Goal: Task Accomplishment & Management: Manage account settings

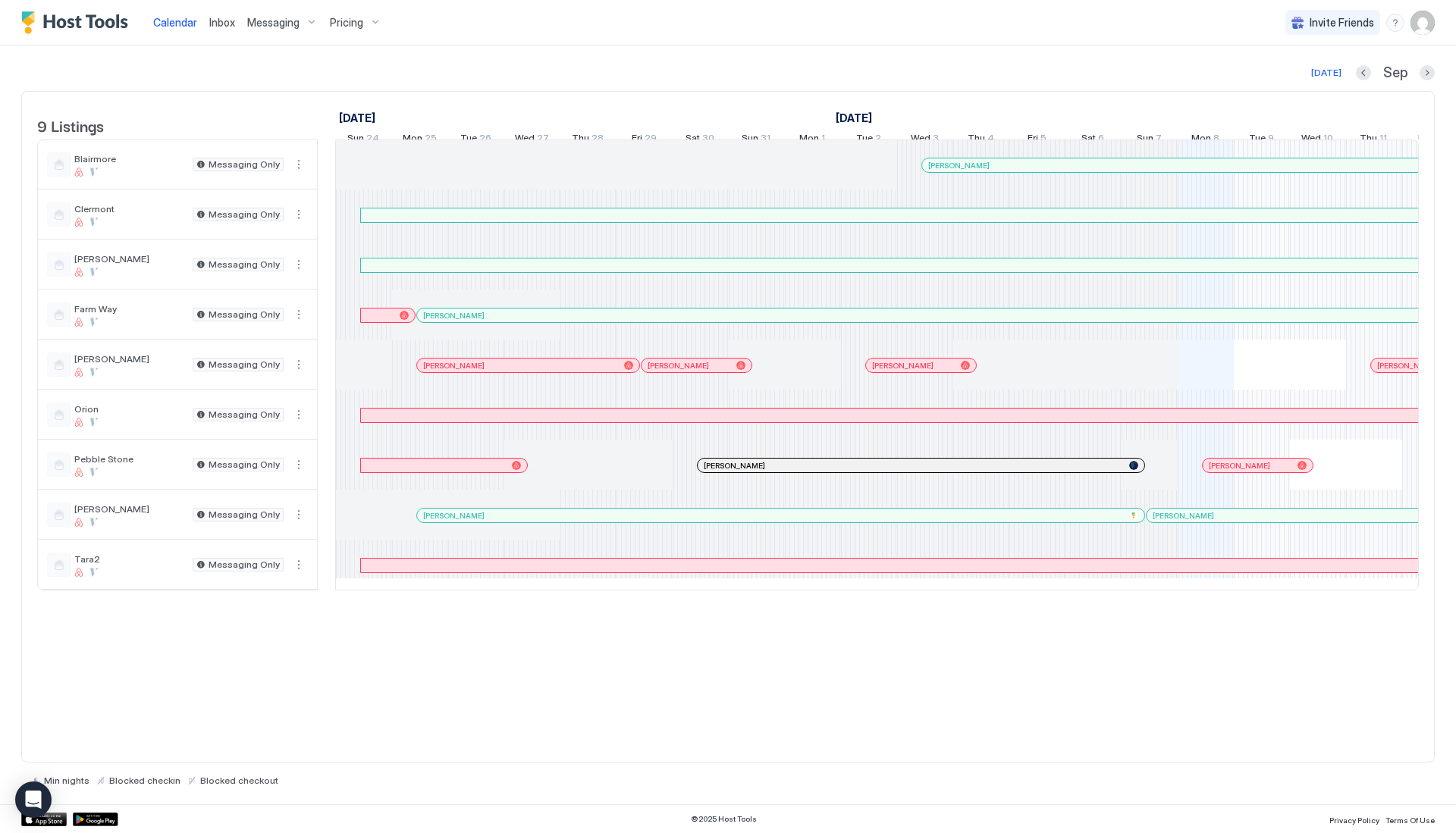
scroll to position [0, 843]
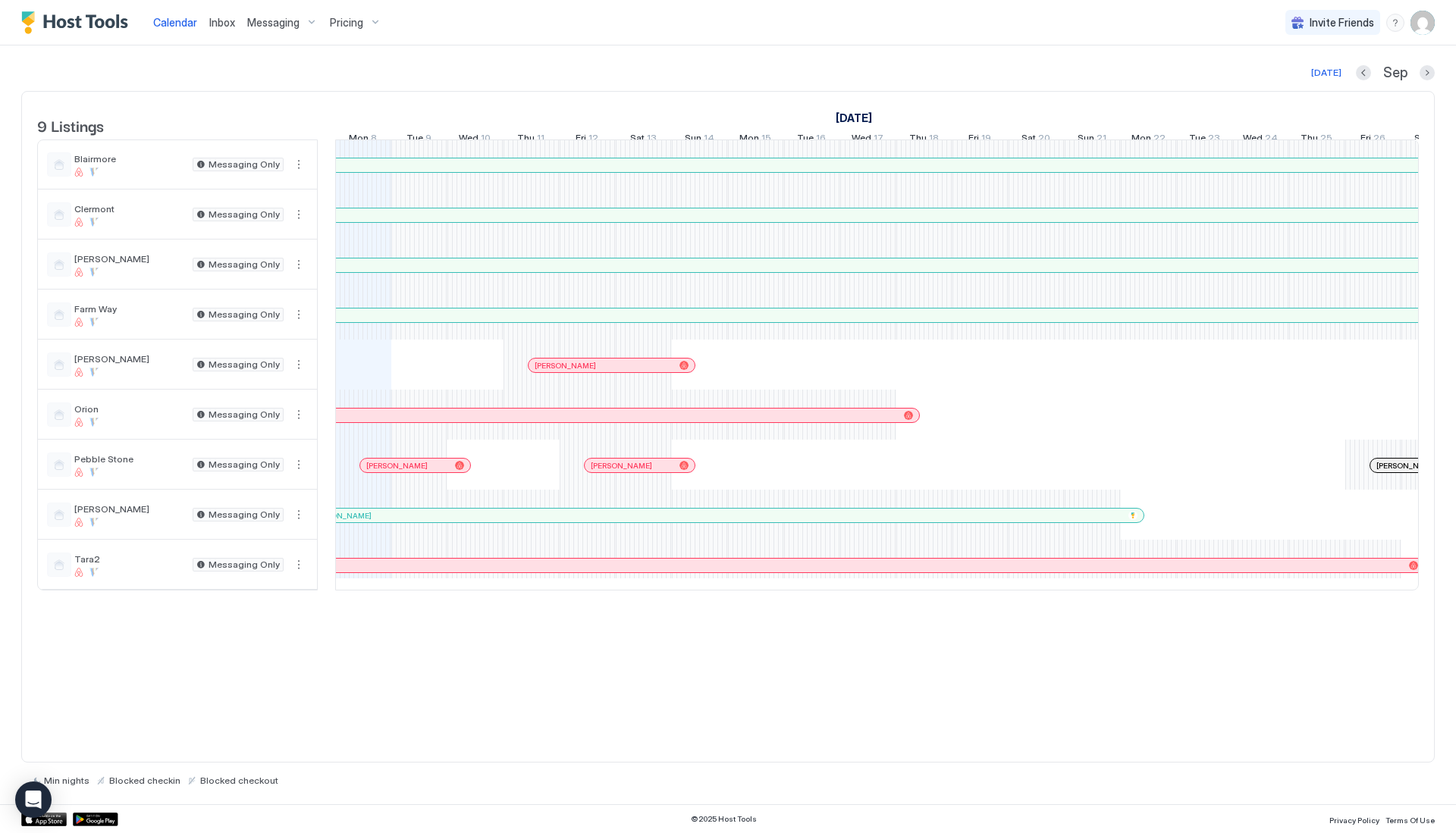
click at [309, 24] on div "Messaging" at bounding box center [282, 22] width 83 height 25
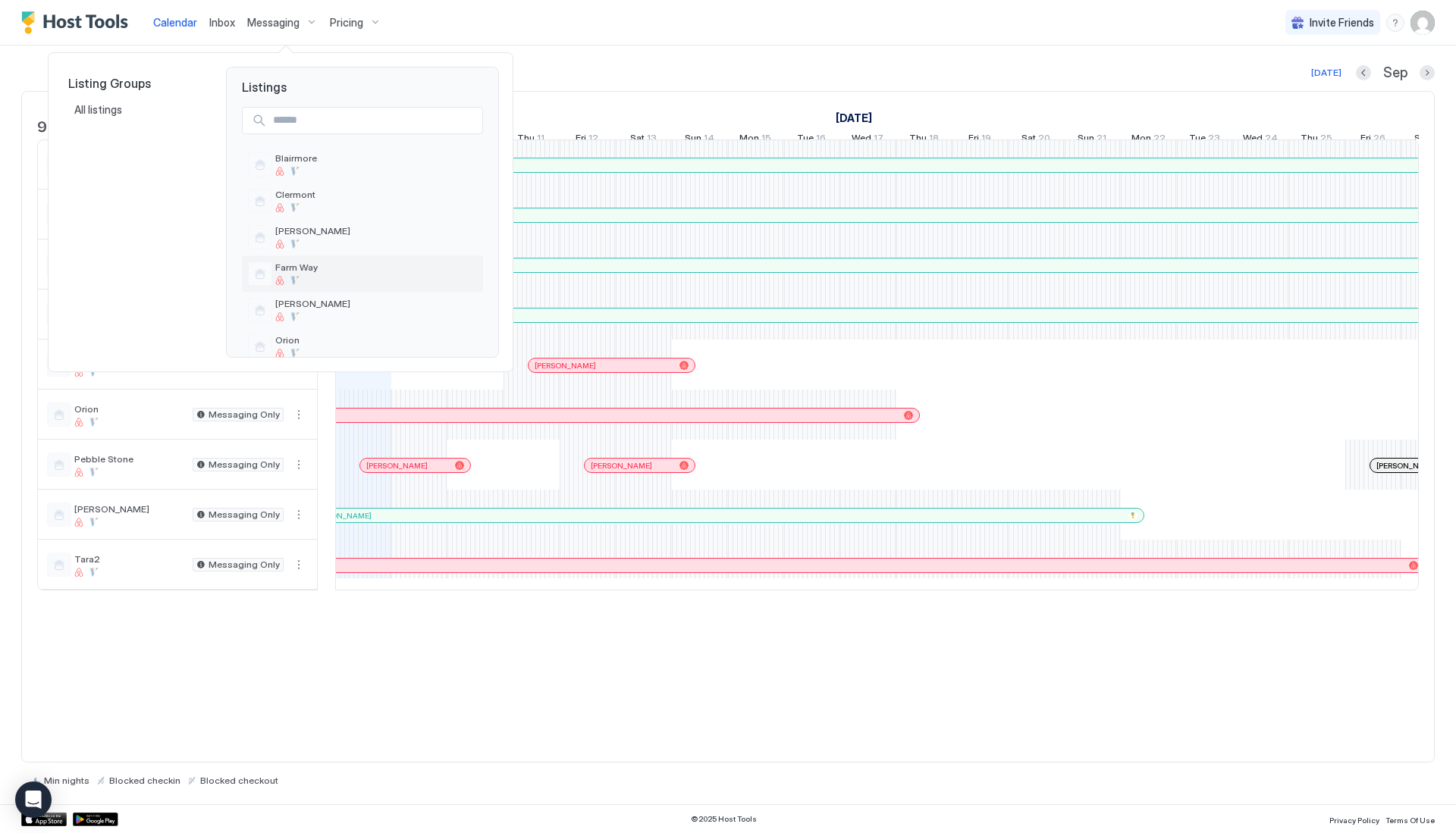
scroll to position [103, 0]
click at [343, 286] on div at bounding box center [376, 286] width 202 height 9
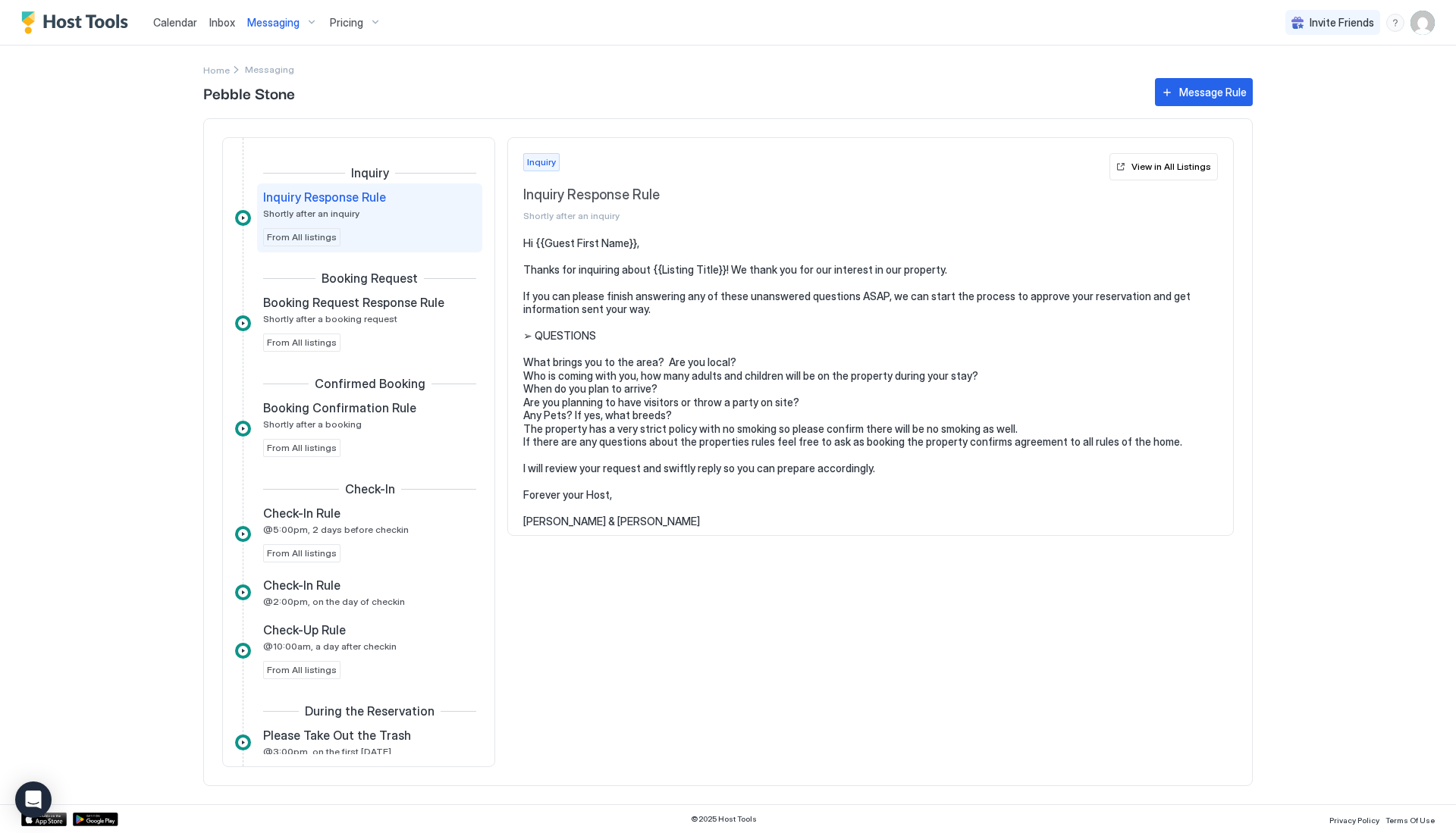
click at [309, 23] on div "Messaging" at bounding box center [282, 22] width 83 height 25
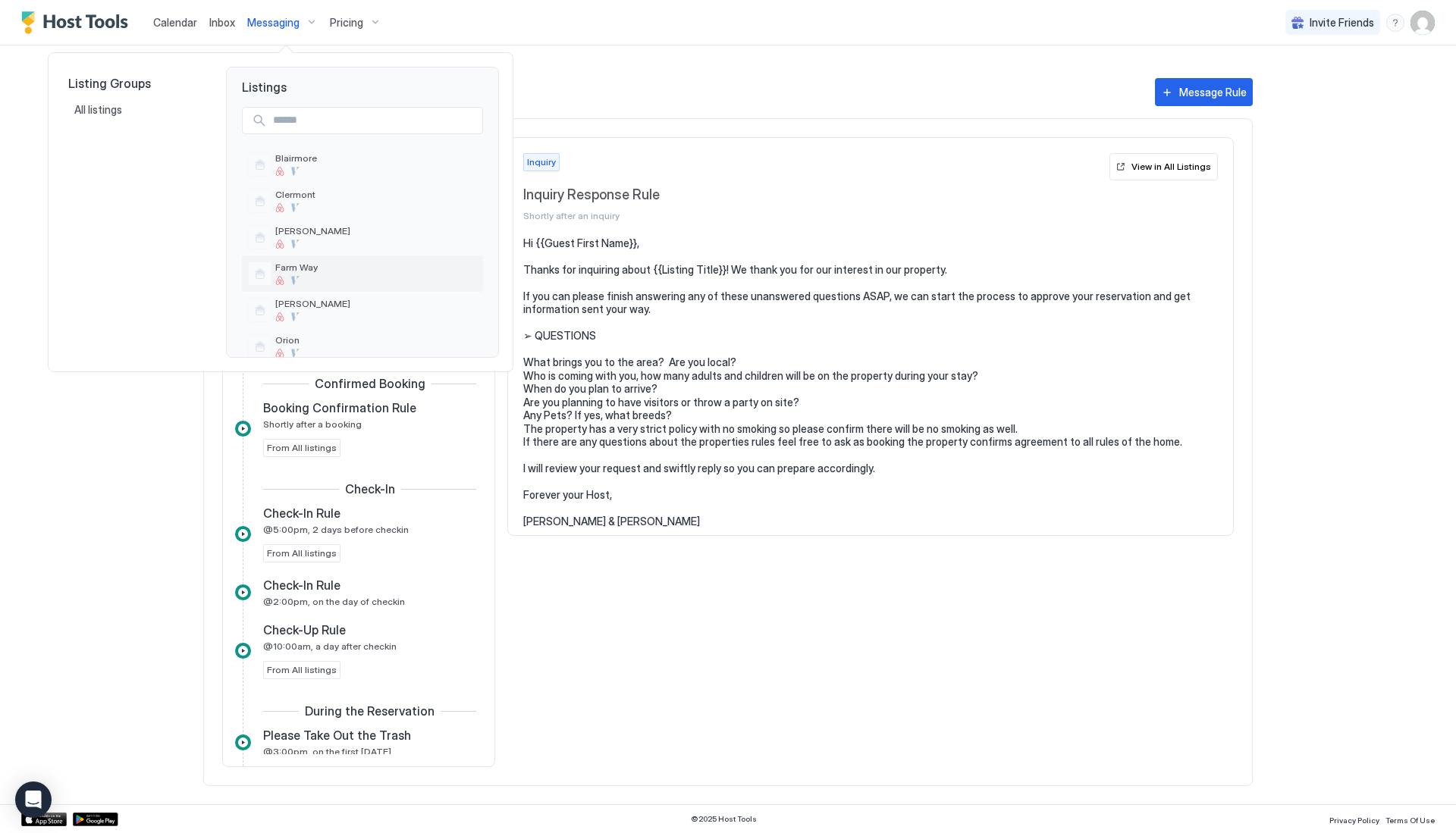
scroll to position [132, 0]
click at [335, 241] on span "Pebble Stone" at bounding box center [376, 244] width 202 height 11
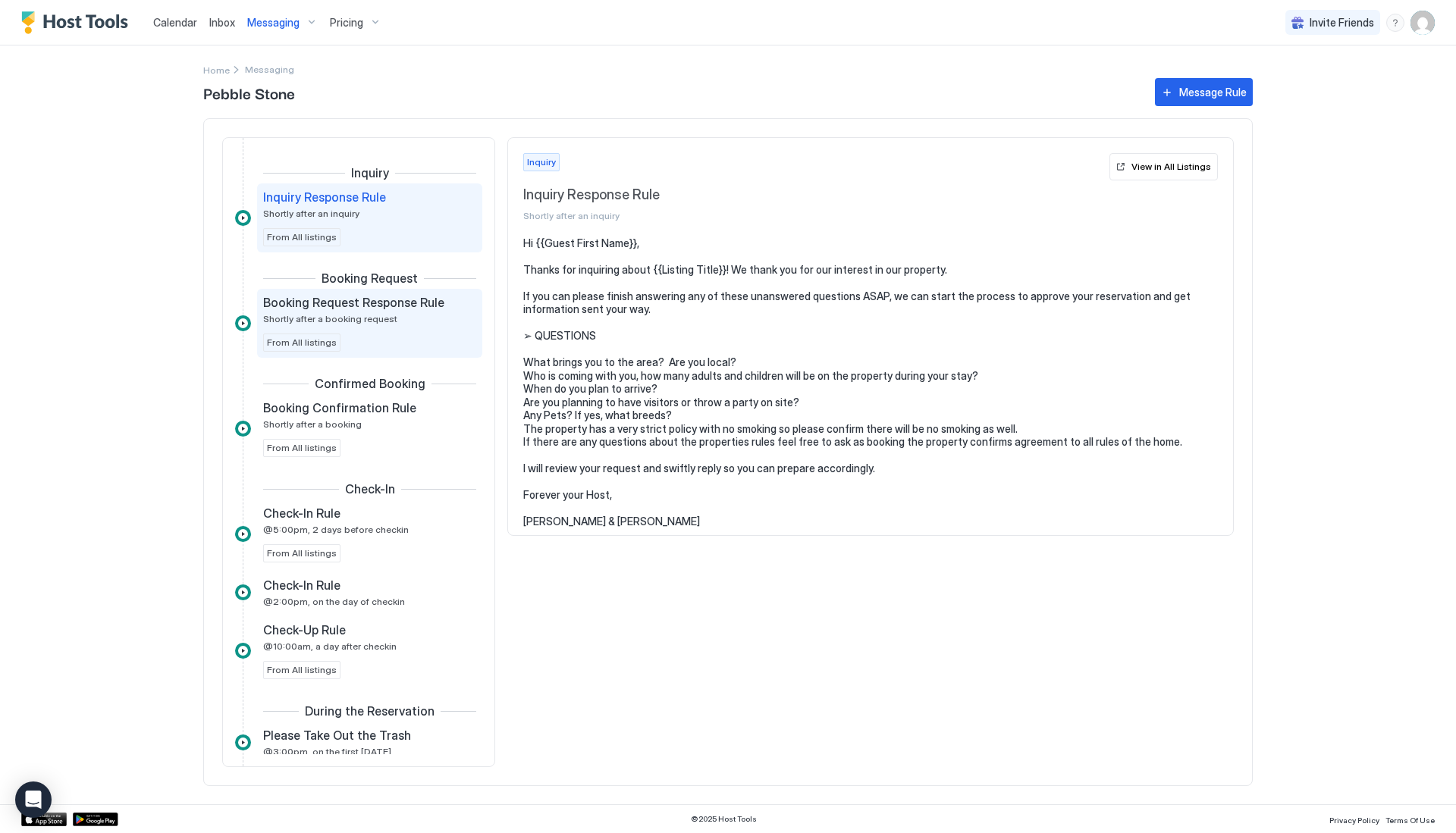
click at [429, 318] on div "Booking Request Response Rule Shortly after a booking request" at bounding box center [359, 309] width 192 height 29
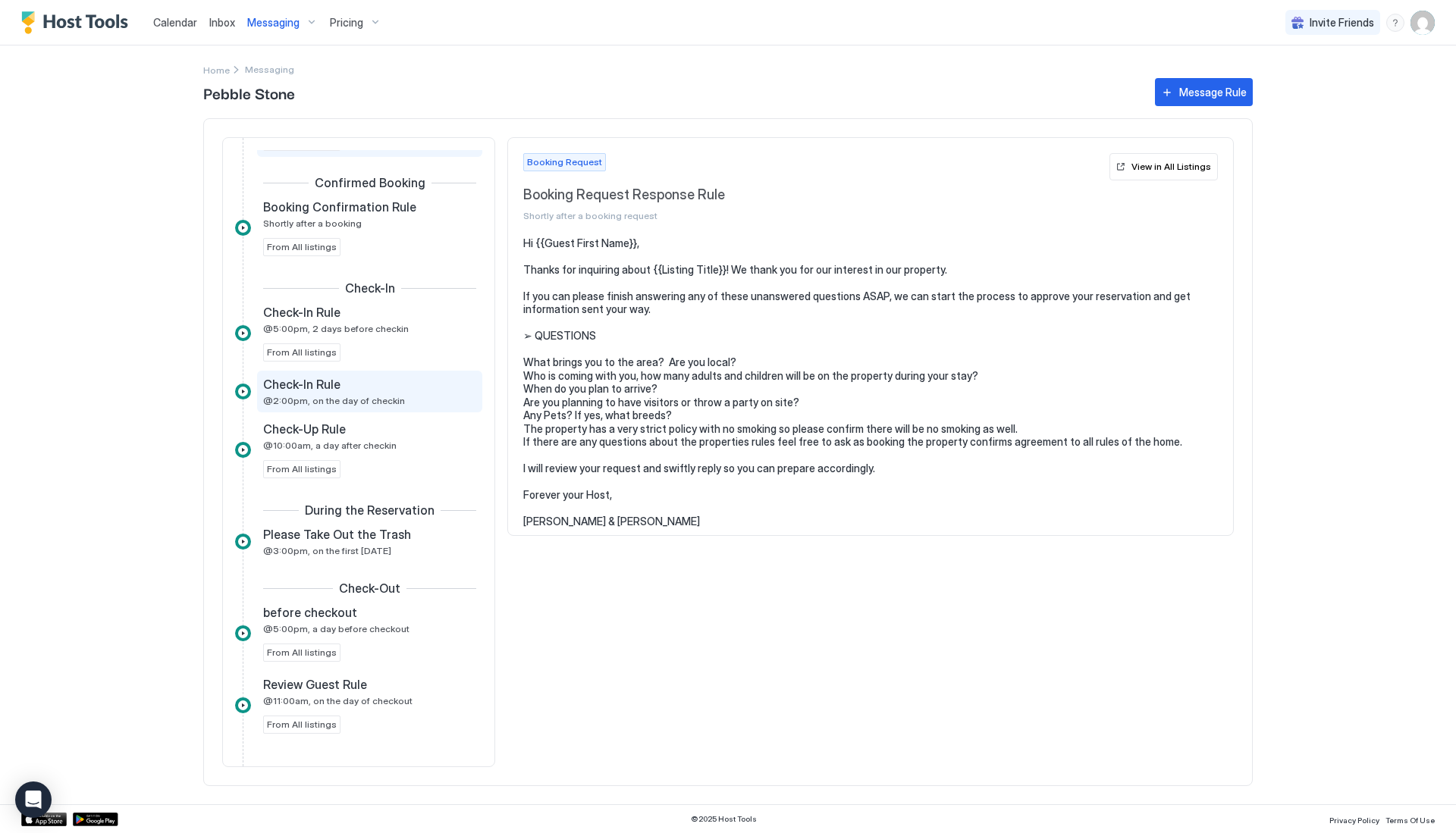
scroll to position [265, 0]
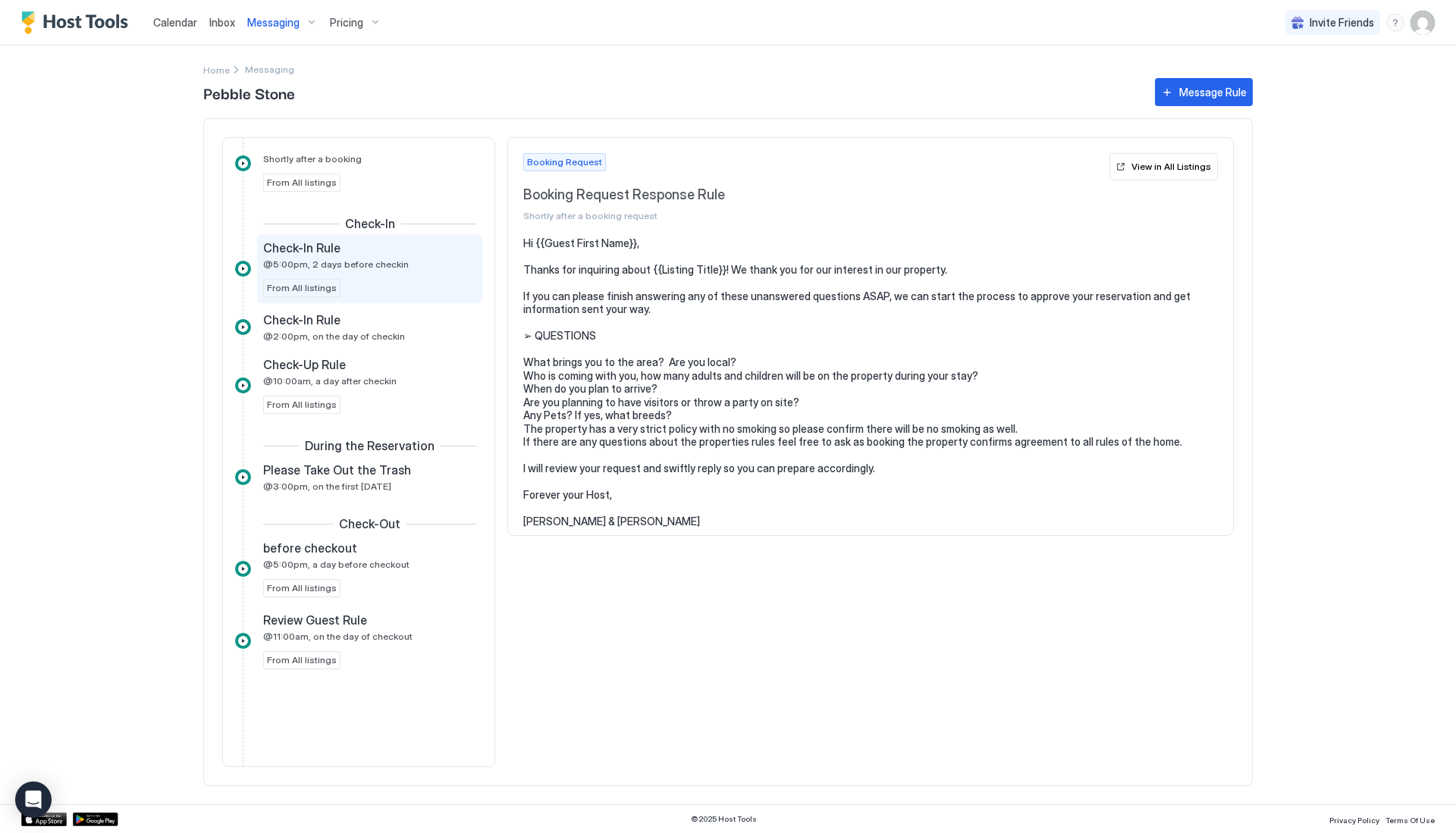
click at [429, 255] on div "Check-In Rule" at bounding box center [359, 248] width 192 height 15
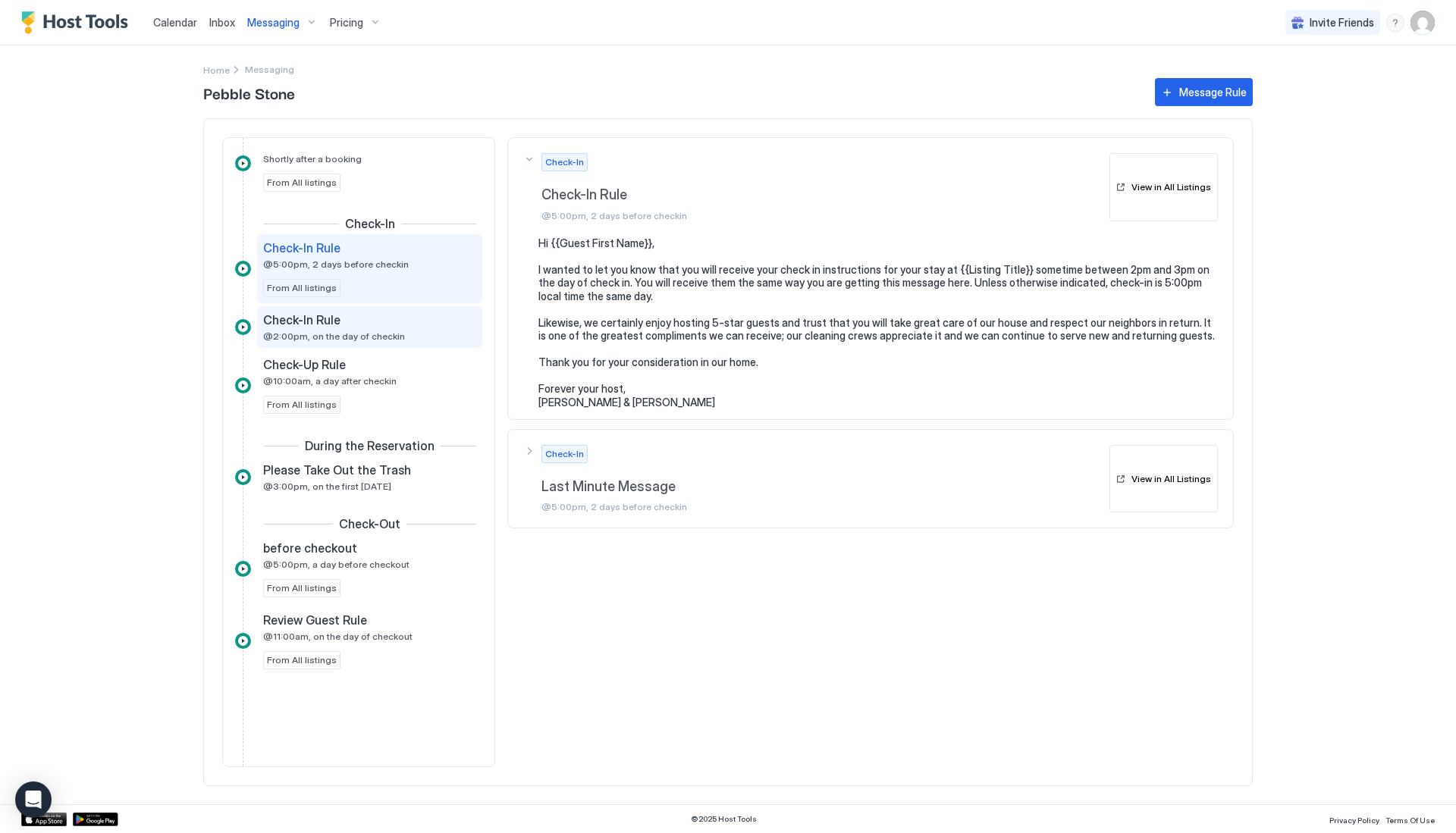
click at [418, 337] on div "Check-In Rule @2:00pm, on the day of checkin" at bounding box center [359, 326] width 192 height 29
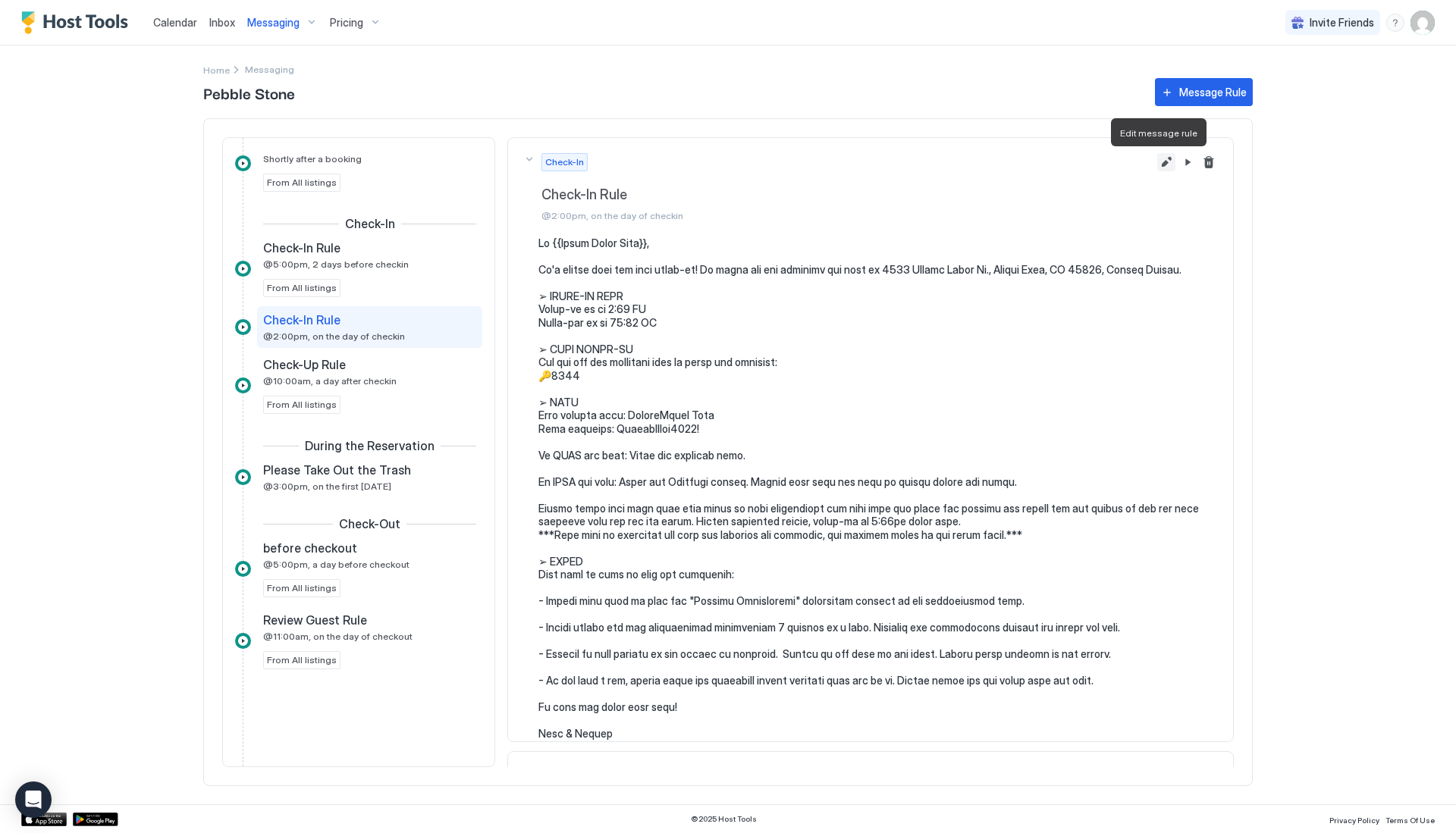
click at [1158, 163] on button "Edit message rule" at bounding box center [1166, 162] width 18 height 18
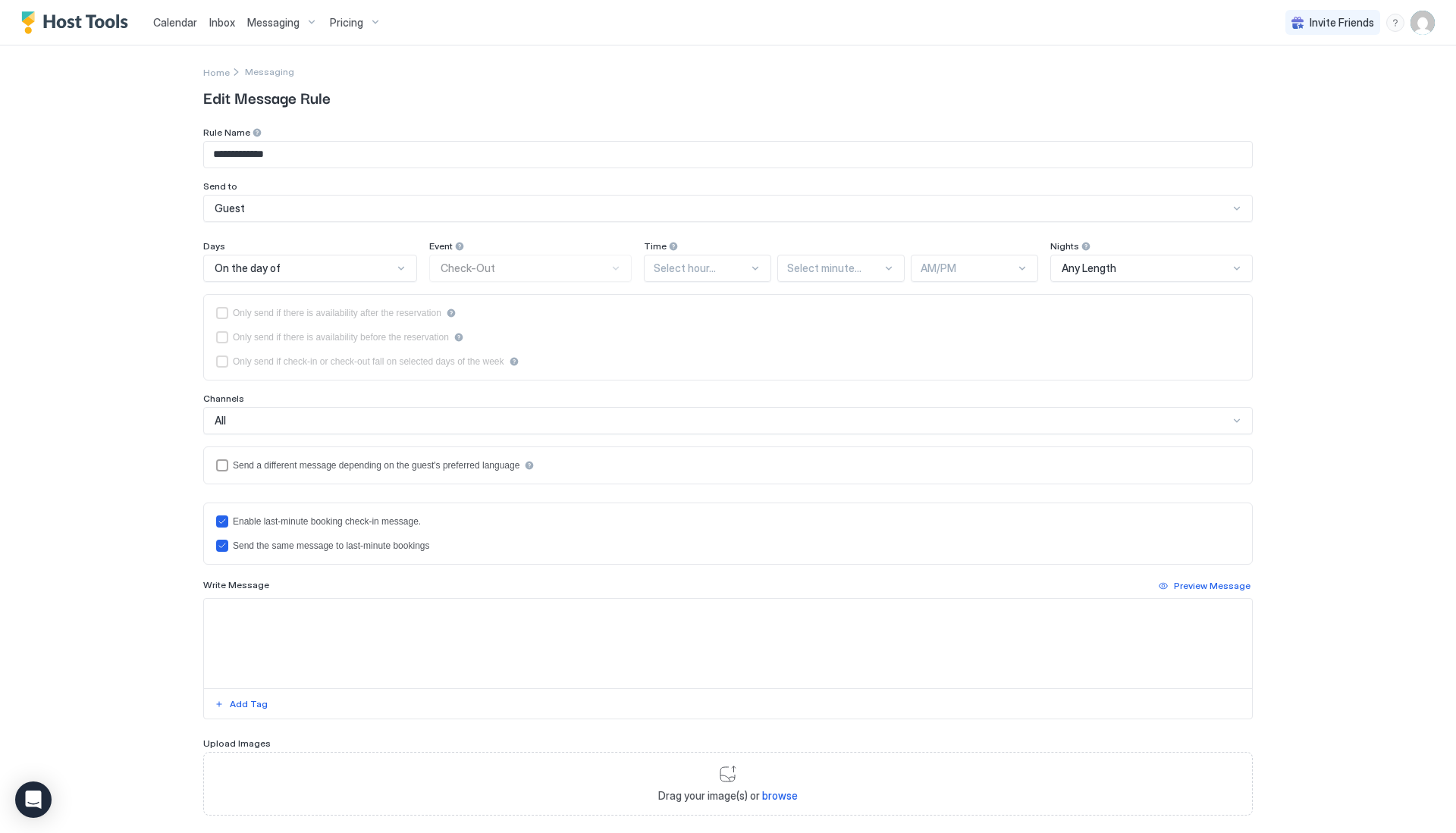
type textarea "**********"
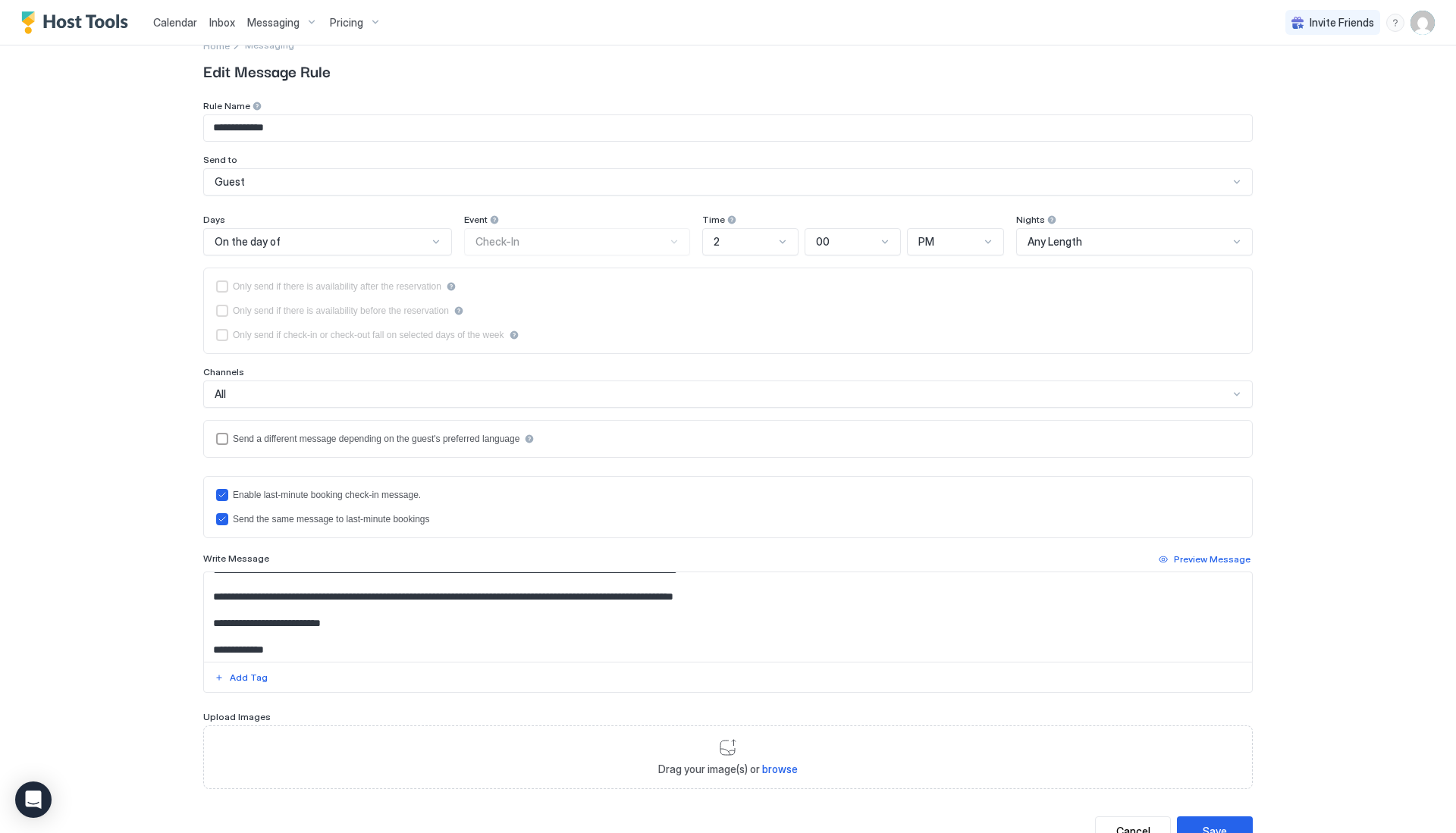
scroll to position [85, 0]
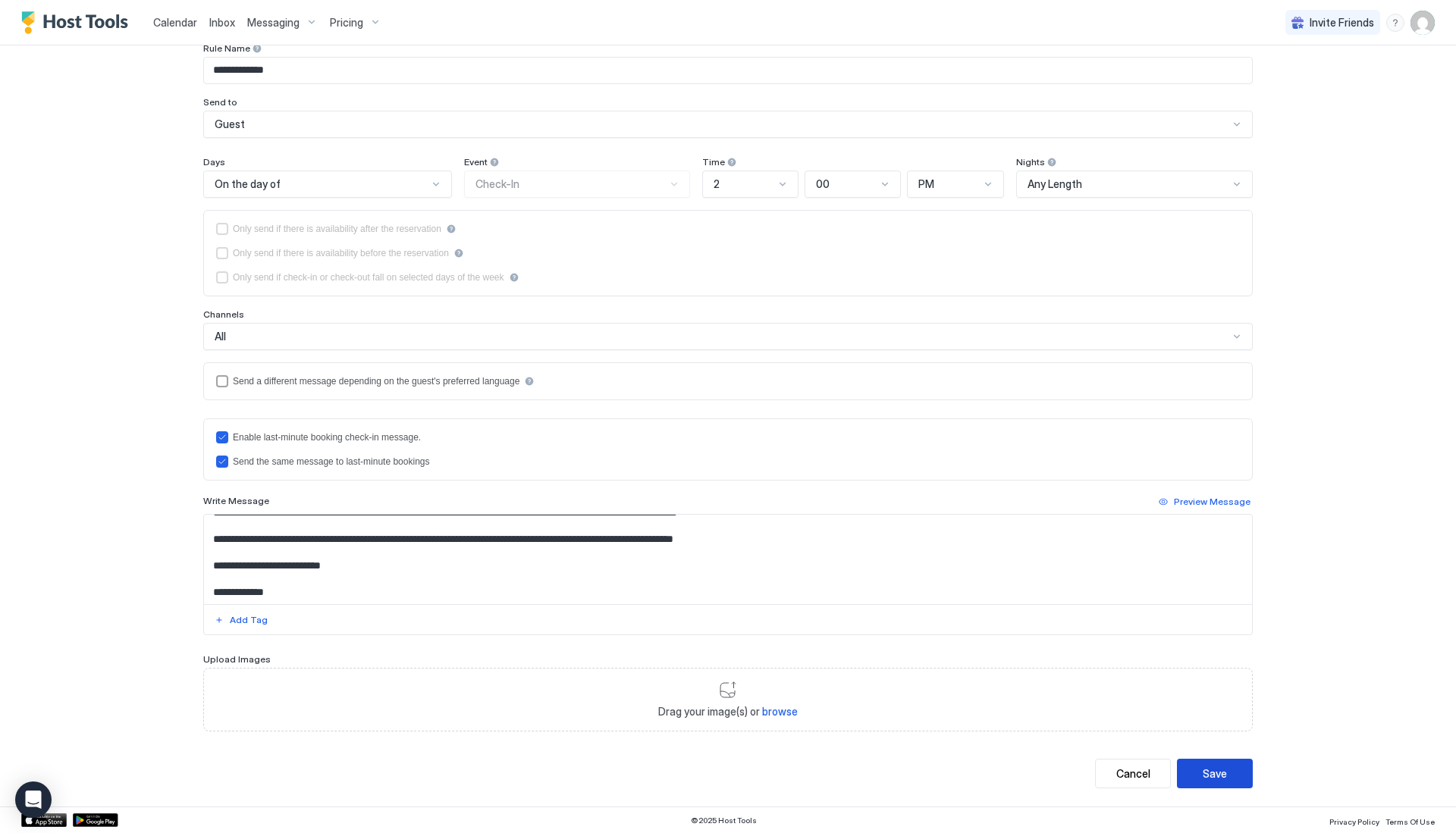
click at [1220, 777] on div "Save" at bounding box center [1215, 774] width 24 height 16
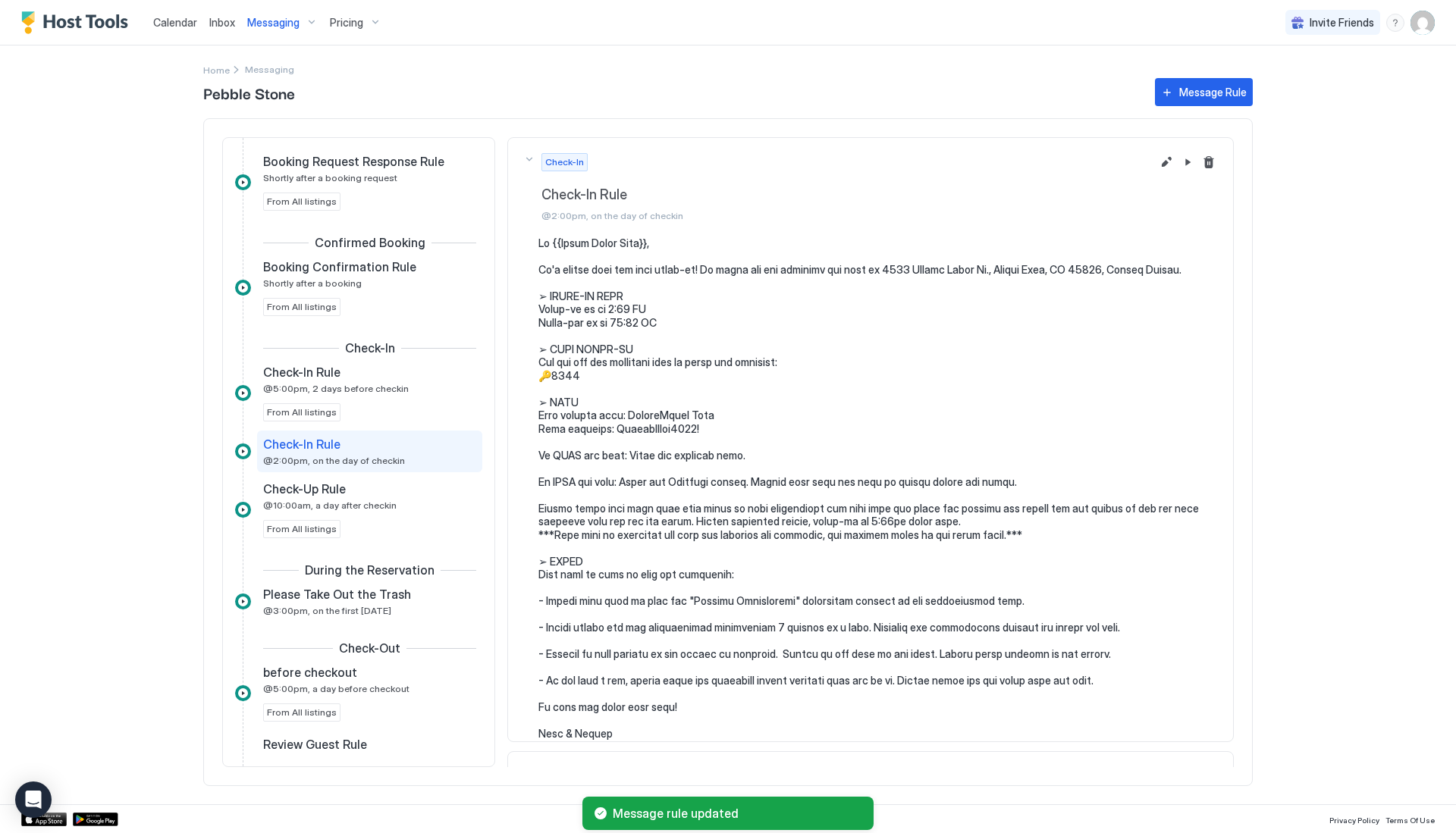
scroll to position [83, 0]
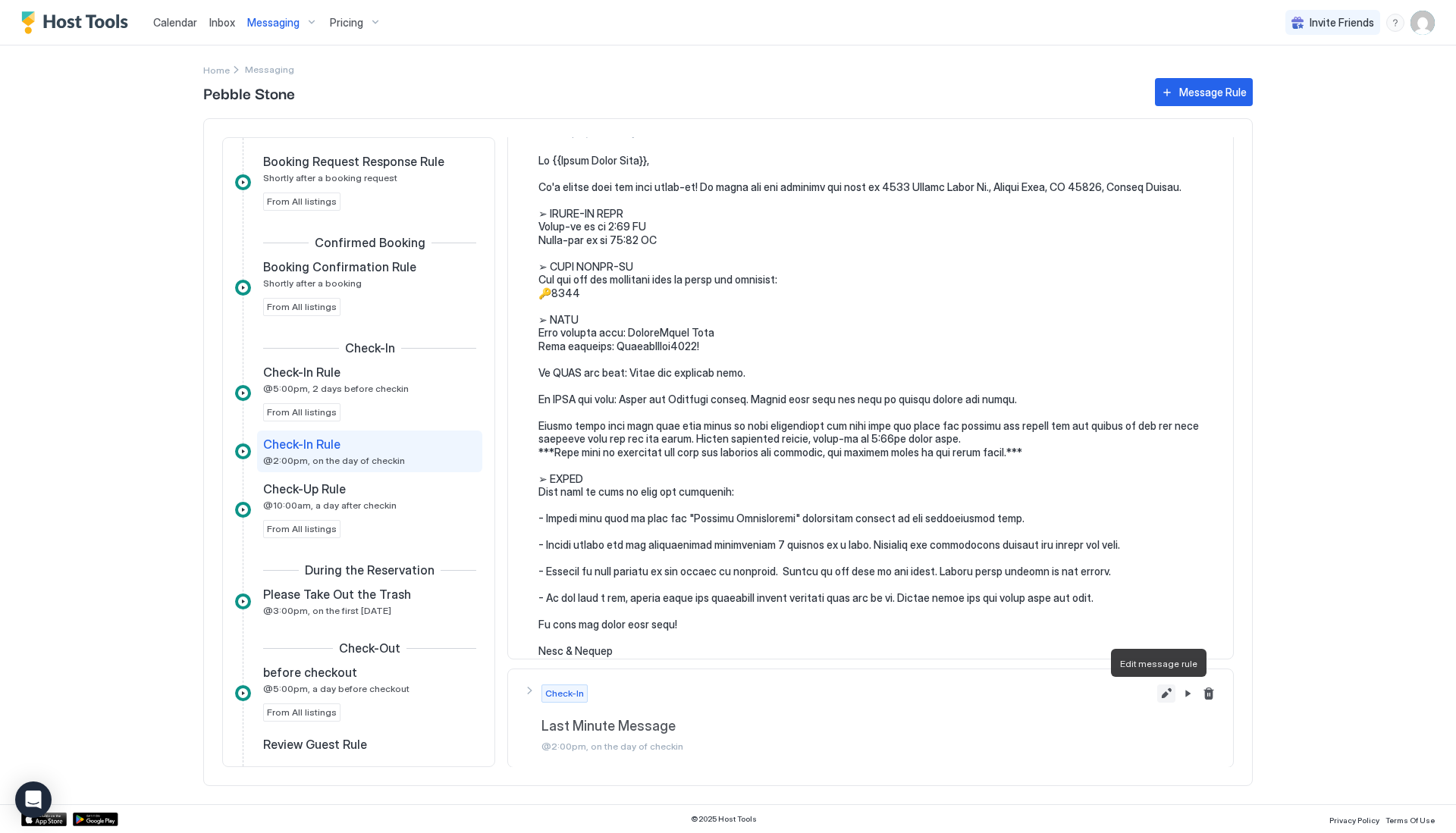
click at [1158, 698] on button "Edit message rule" at bounding box center [1166, 693] width 18 height 18
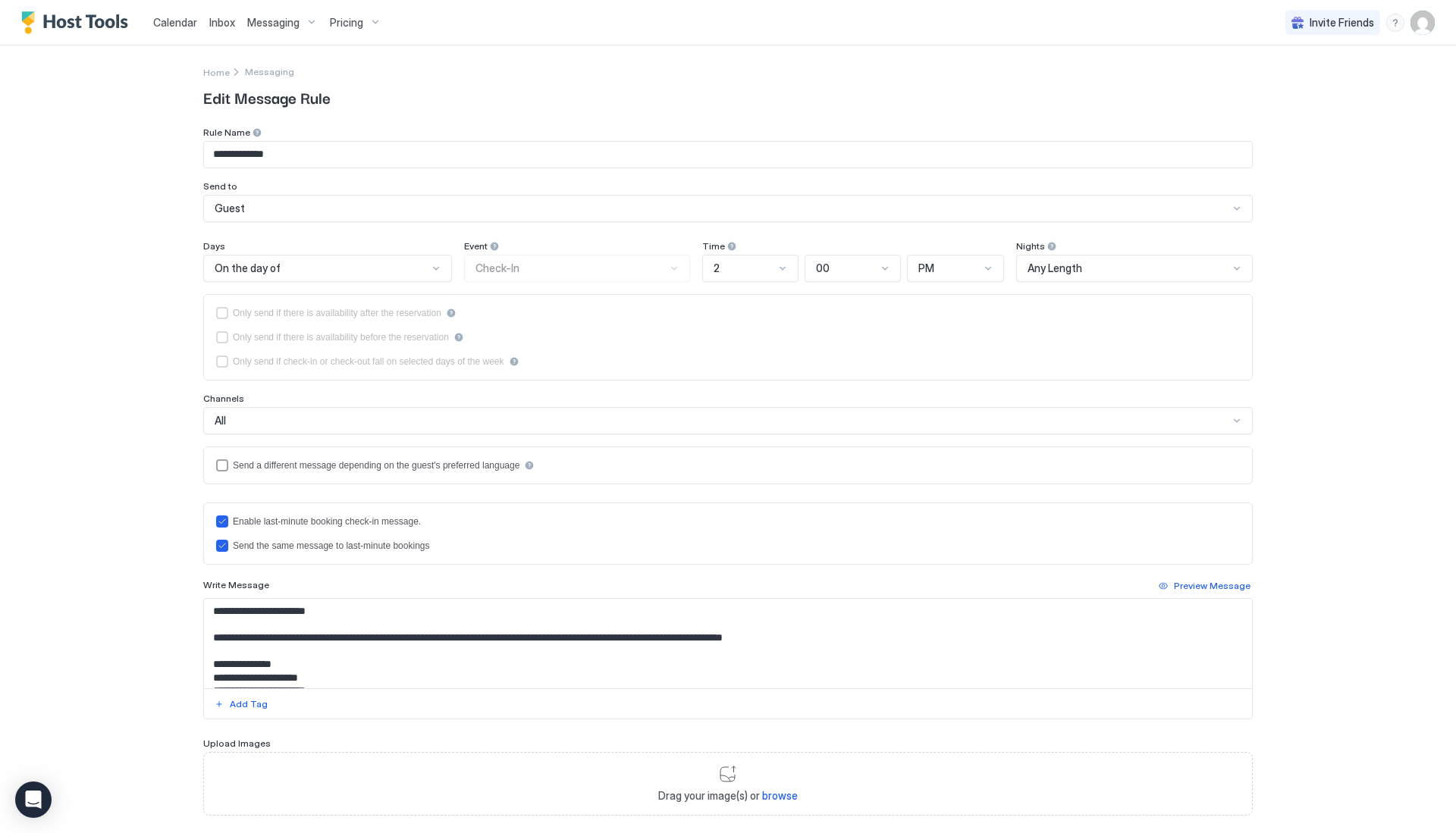
click at [166, 25] on span "Calendar" at bounding box center [175, 23] width 44 height 13
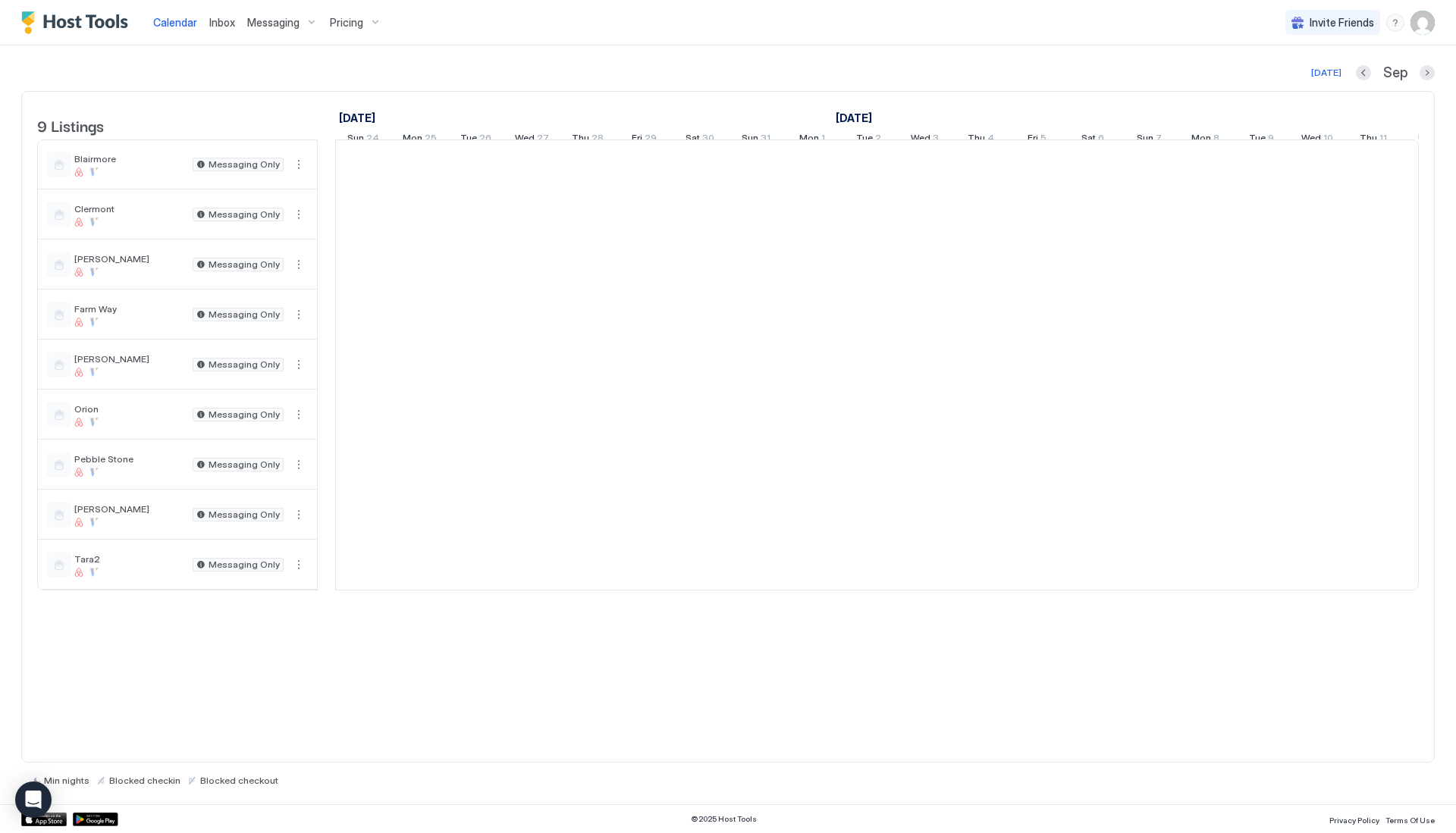
scroll to position [0, 843]
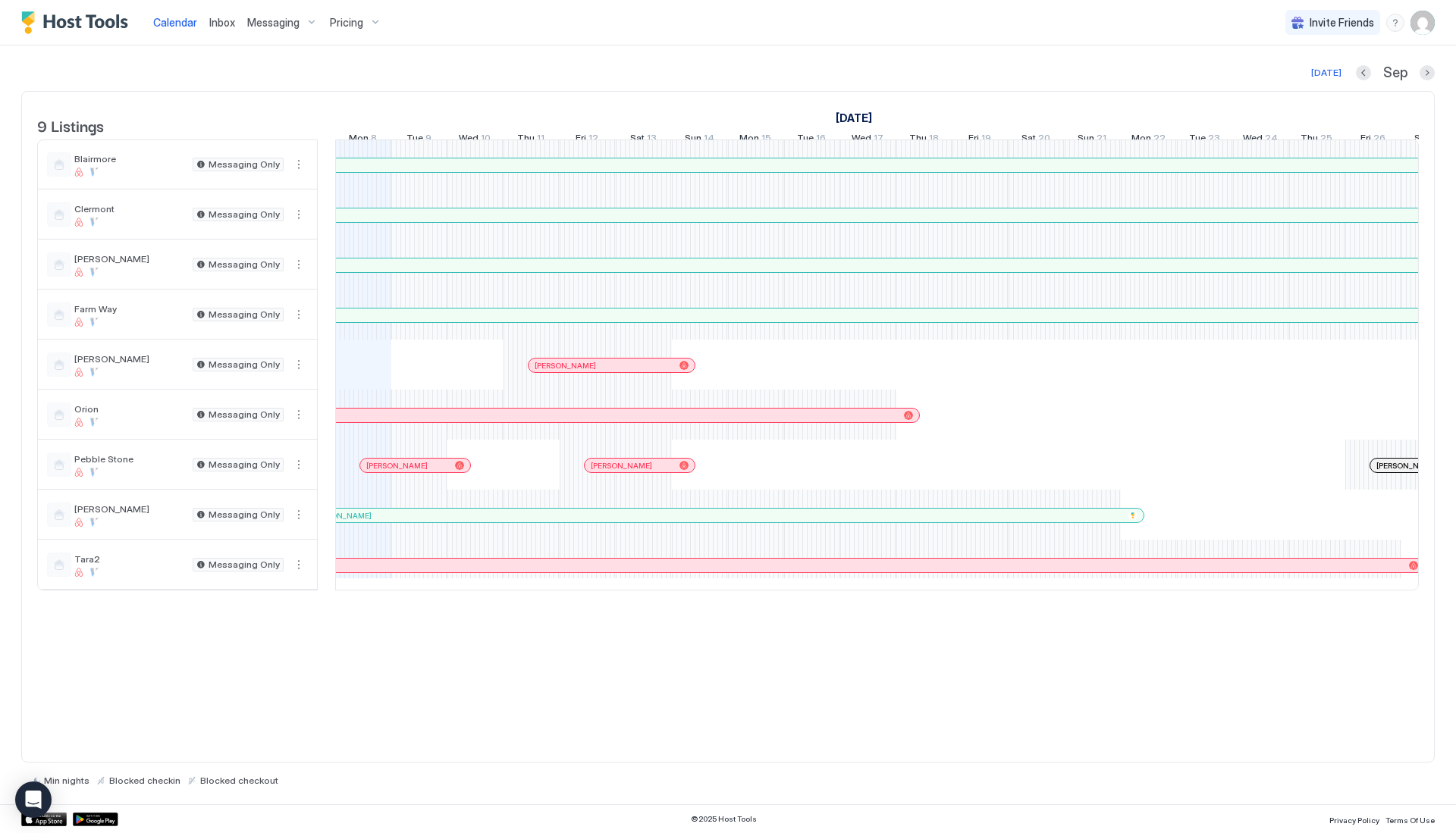
click at [441, 472] on div at bounding box center [441, 465] width 12 height 12
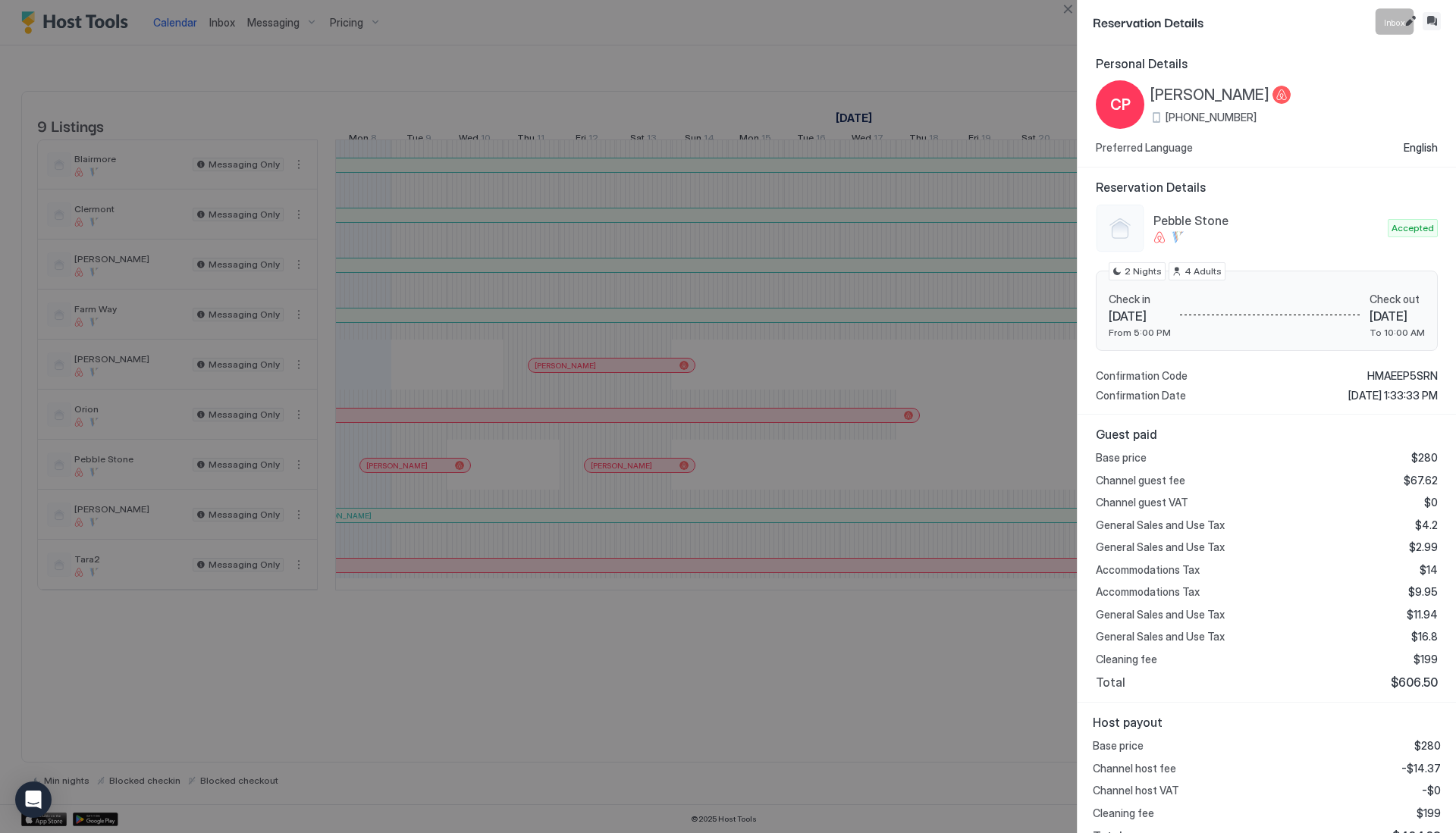
click at [1432, 23] on button "Inbox" at bounding box center [1432, 21] width 18 height 18
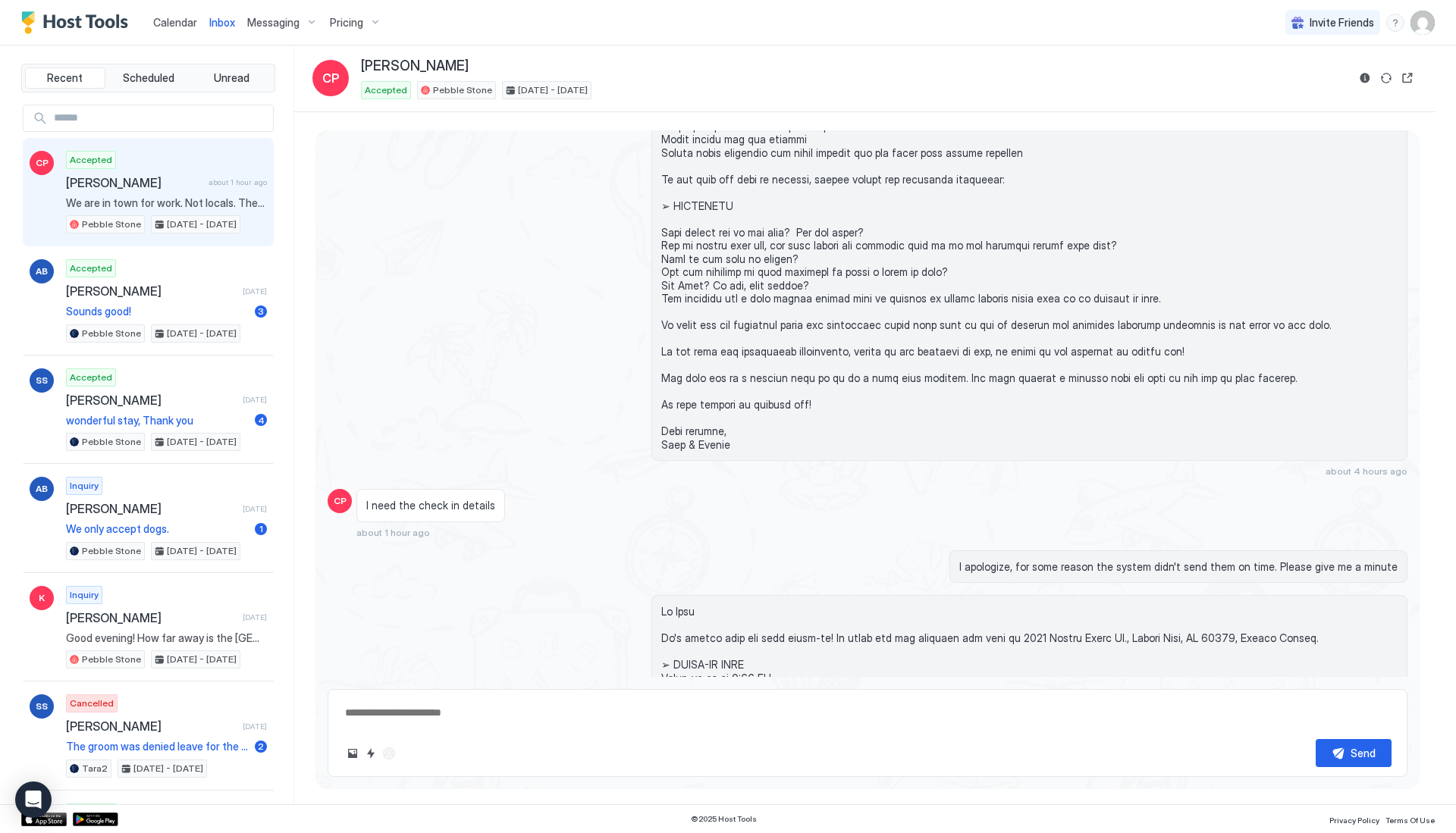
scroll to position [27, 0]
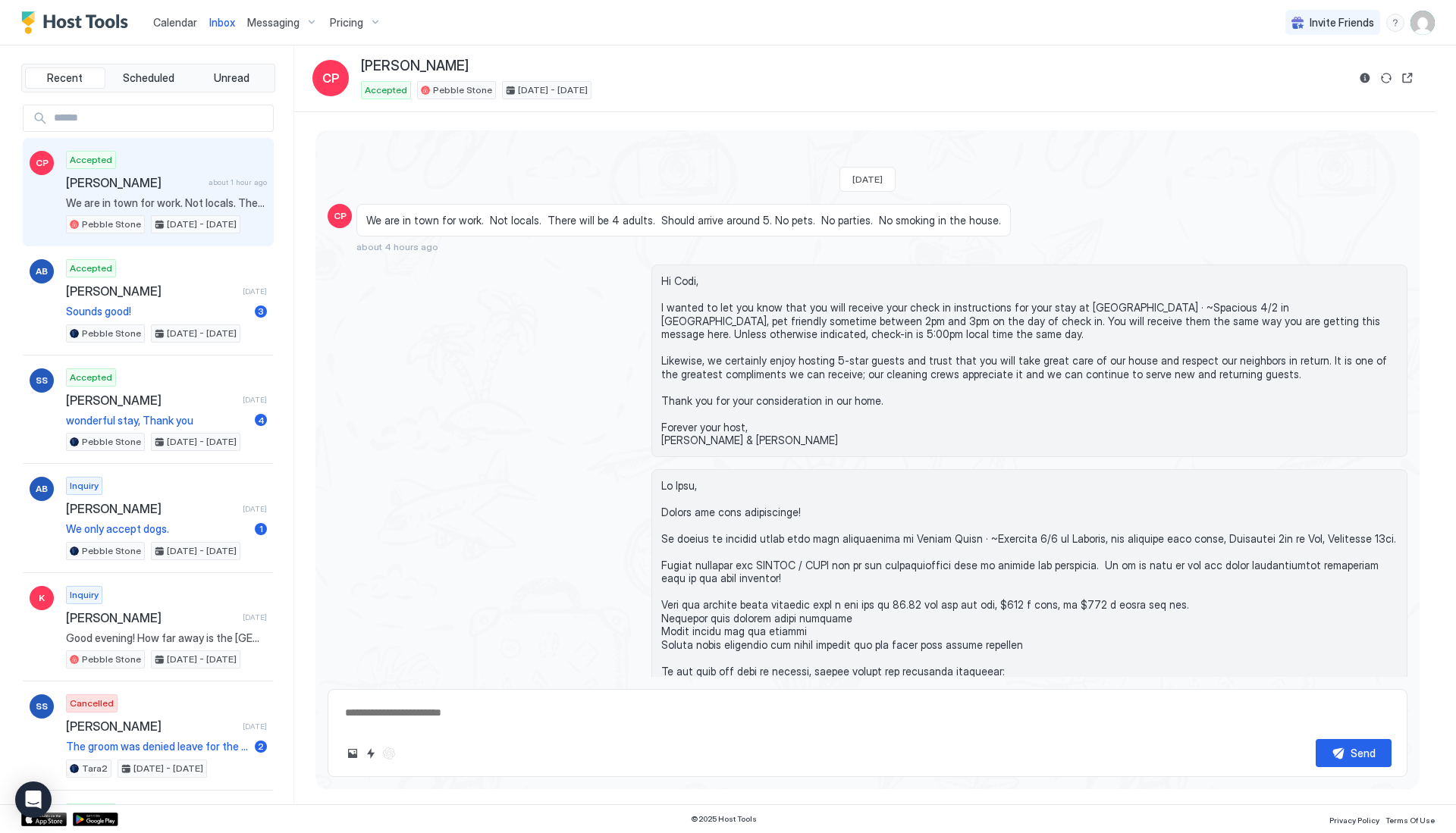
type textarea "*"
